Goal: Information Seeking & Learning: Learn about a topic

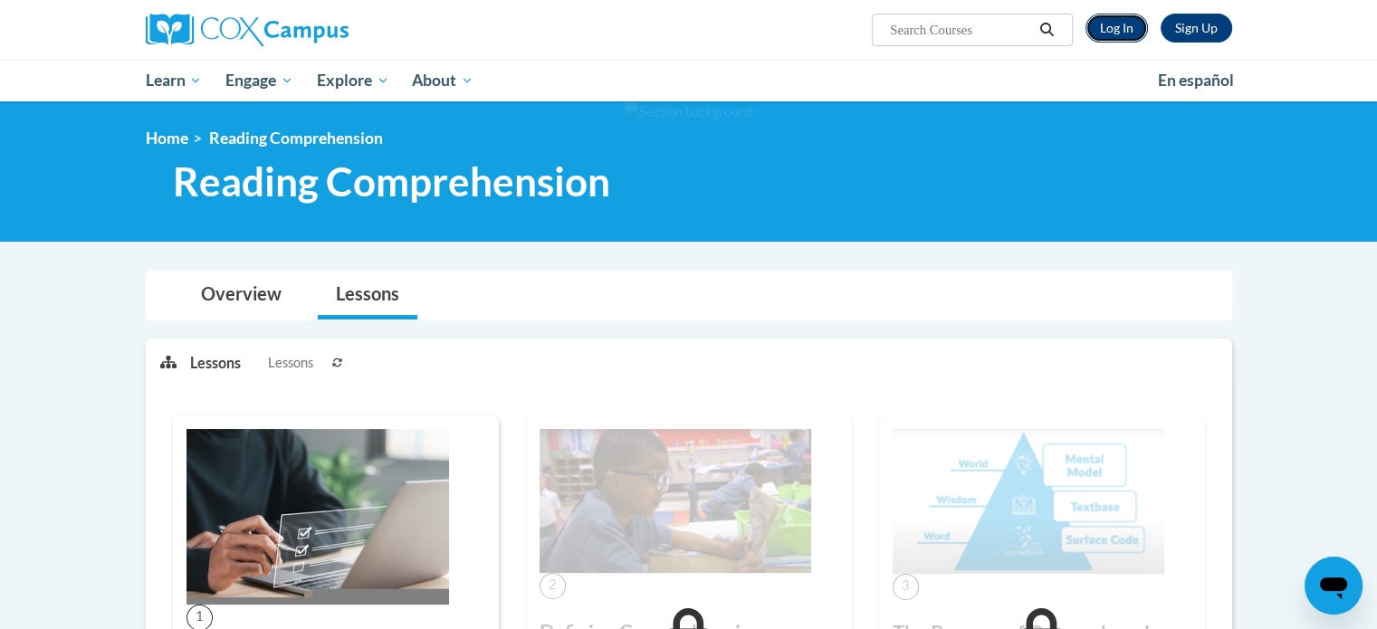
click at [1131, 32] on link "Log In" at bounding box center [1116, 28] width 62 height 29
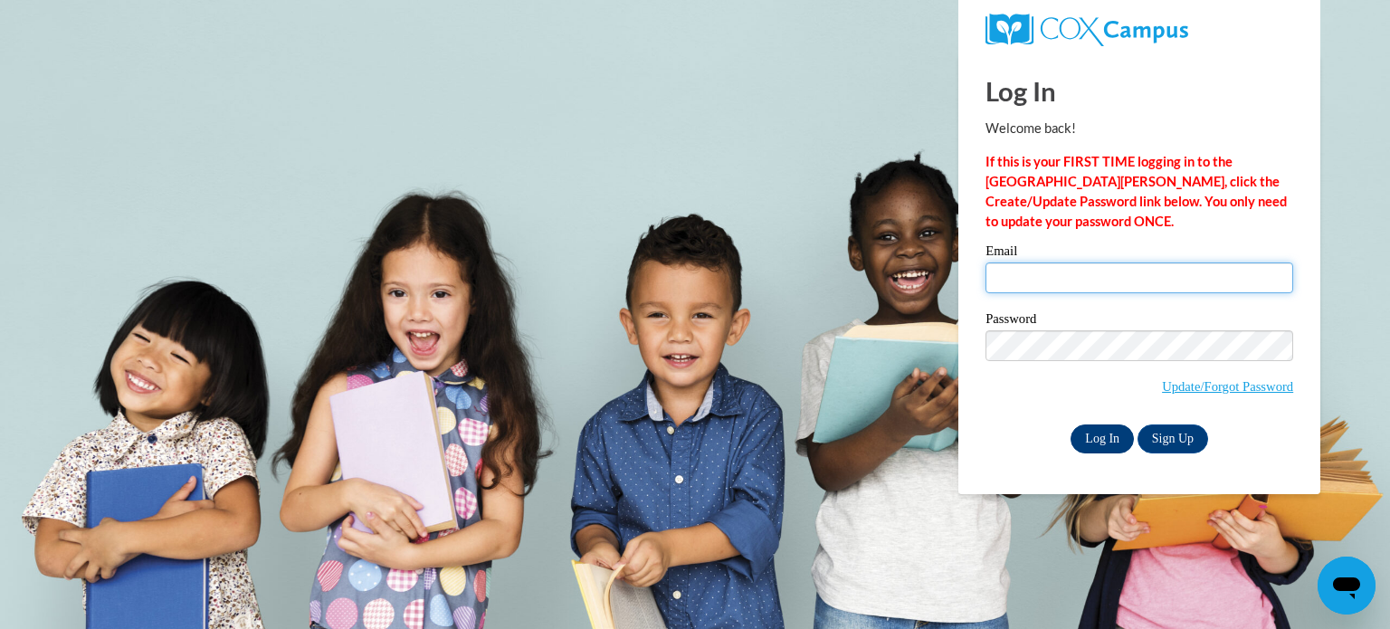
type input "mccallbr@wauwatosa.k12.wi.us"
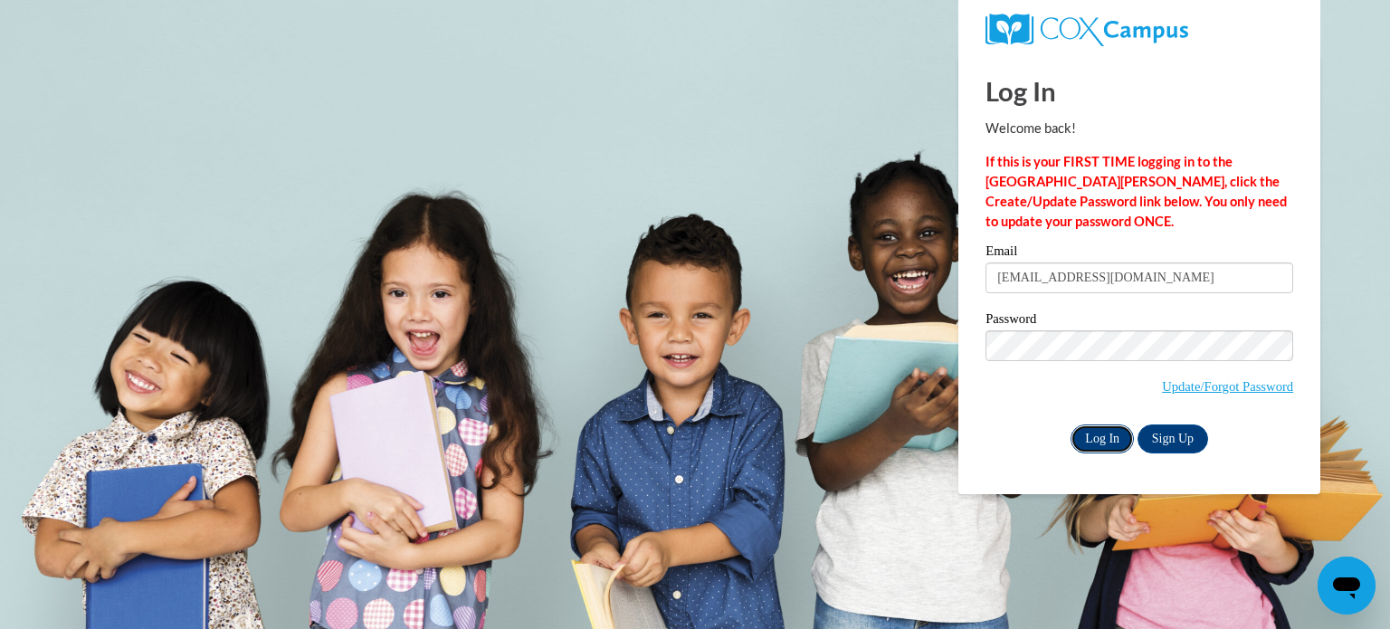
click at [1104, 430] on input "Log In" at bounding box center [1102, 439] width 63 height 29
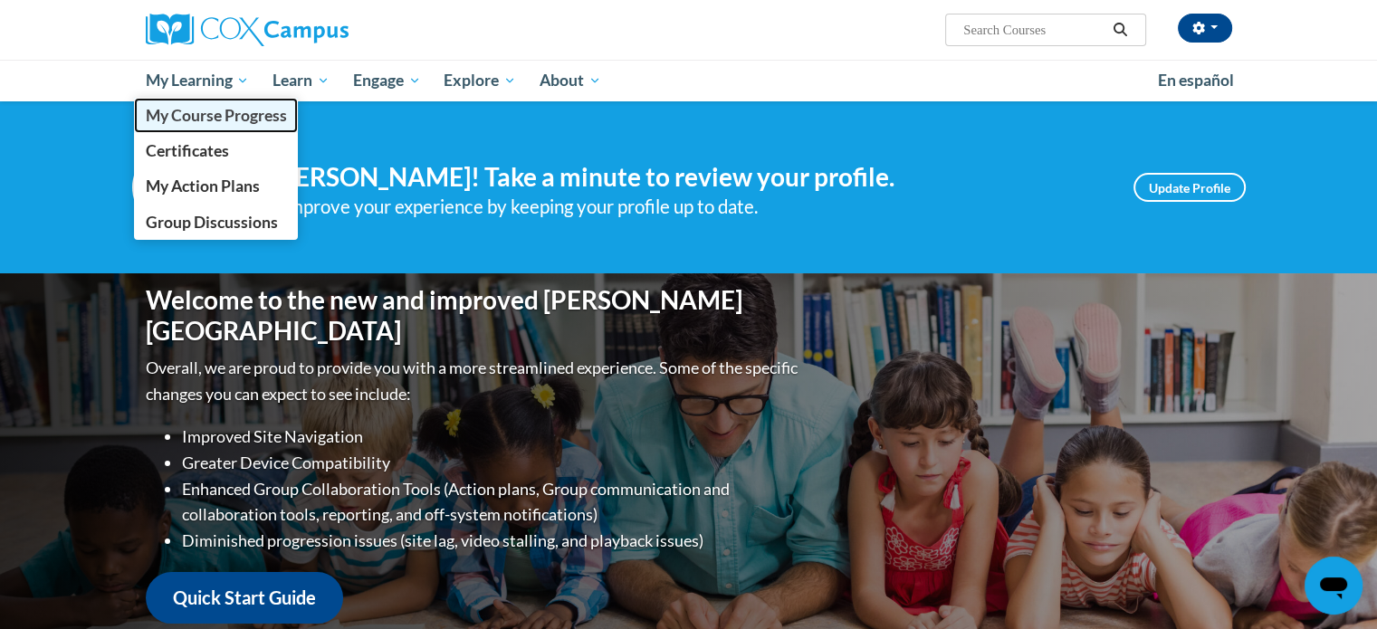
click at [235, 111] on span "My Course Progress" at bounding box center [215, 115] width 141 height 19
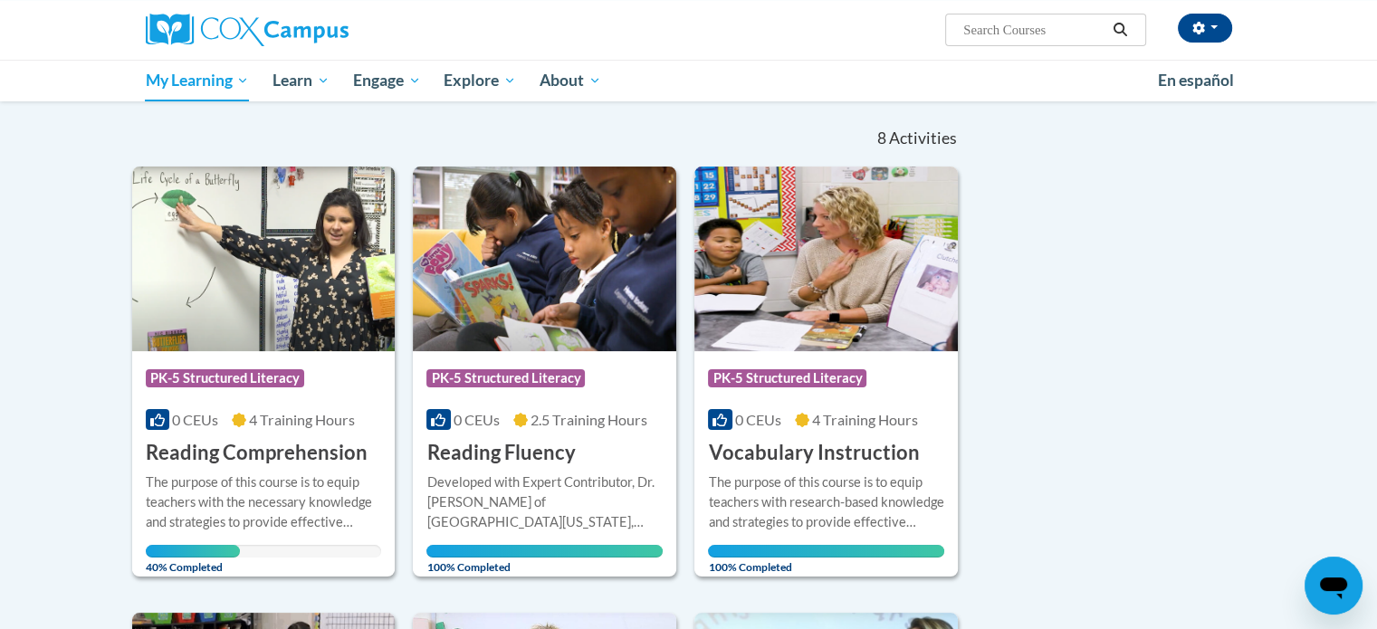
scroll to position [163, 0]
click at [226, 443] on h3 "Reading Comprehension" at bounding box center [257, 453] width 222 height 28
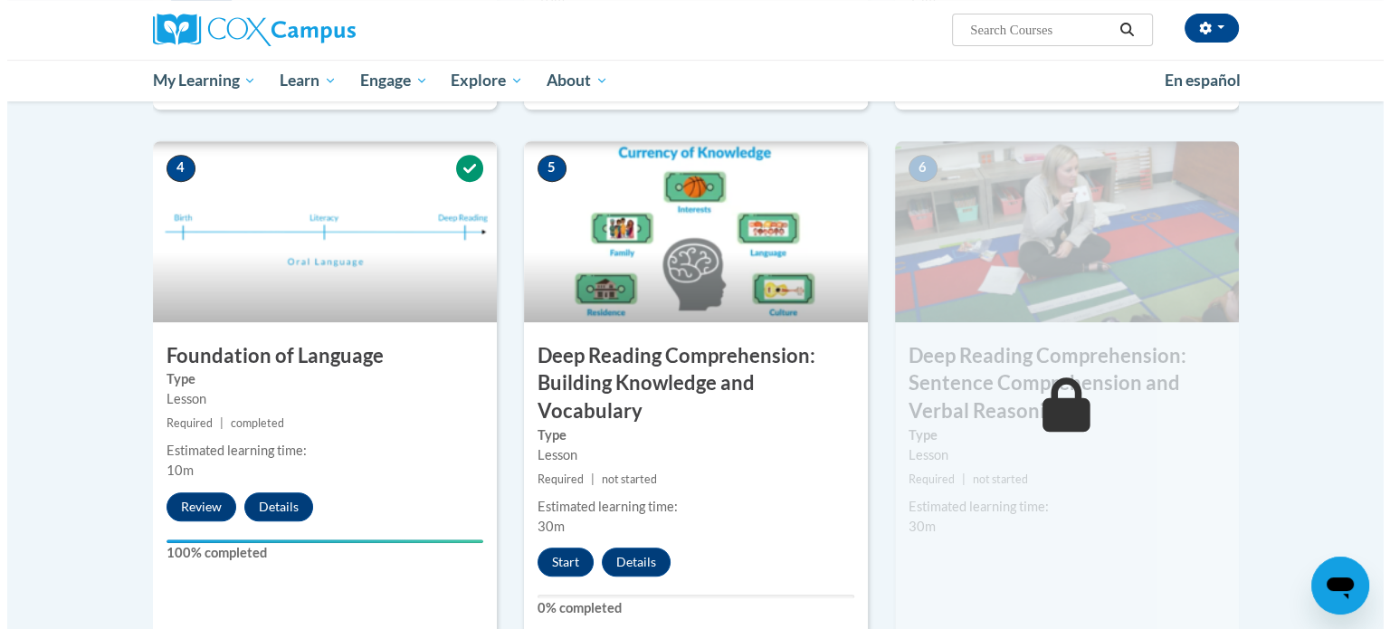
scroll to position [1014, 0]
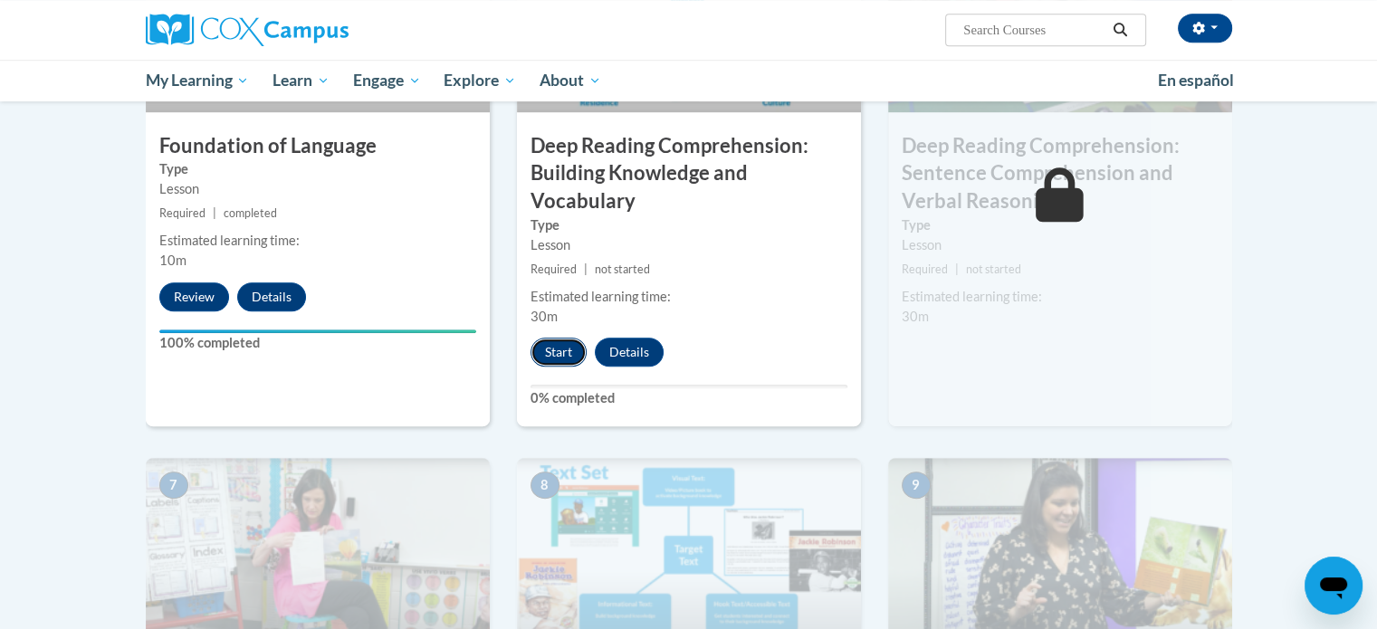
click at [565, 351] on button "Start" at bounding box center [558, 352] width 56 height 29
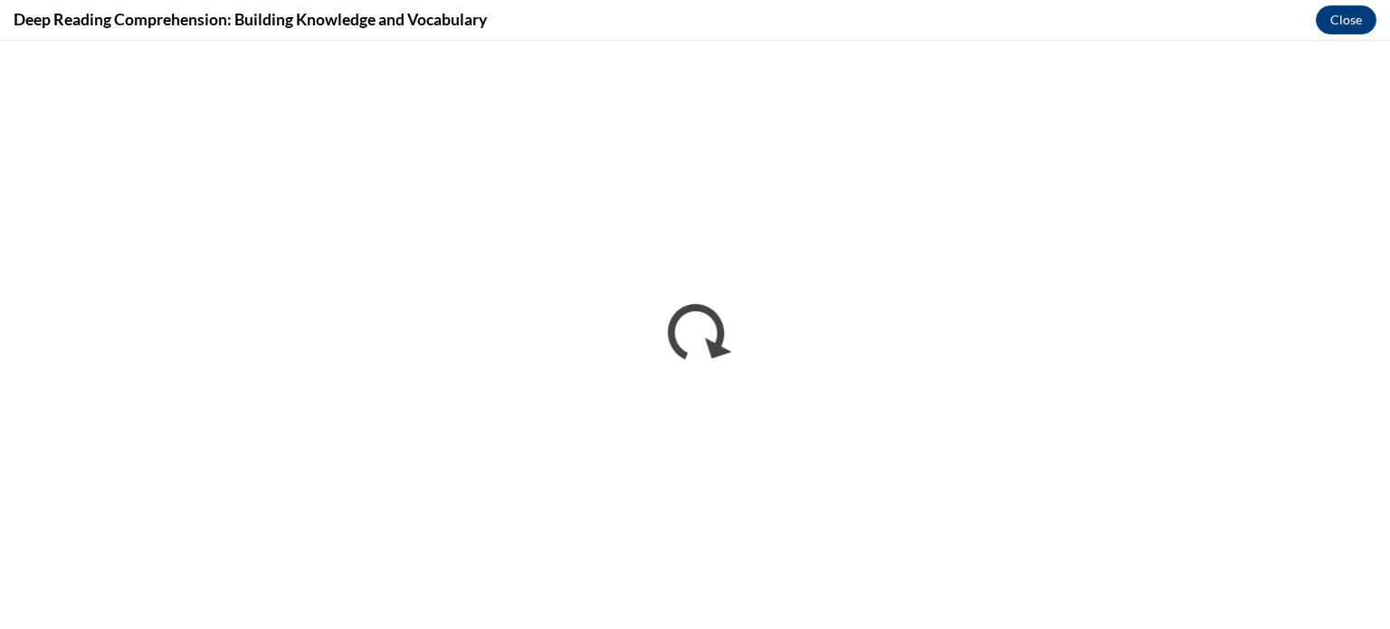
scroll to position [0, 0]
